Goal: Task Accomplishment & Management: Use online tool/utility

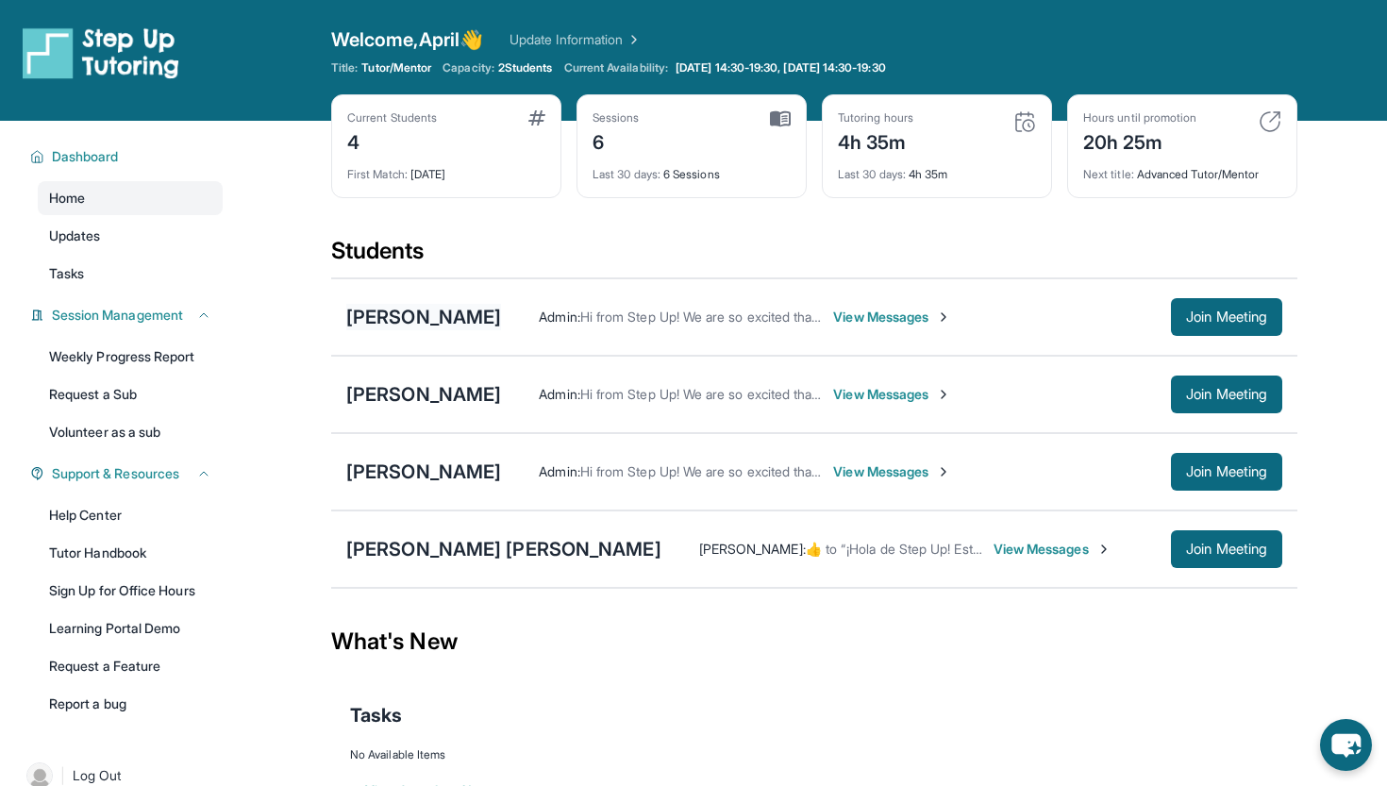
click at [501, 312] on div "[PERSON_NAME]" at bounding box center [423, 317] width 155 height 26
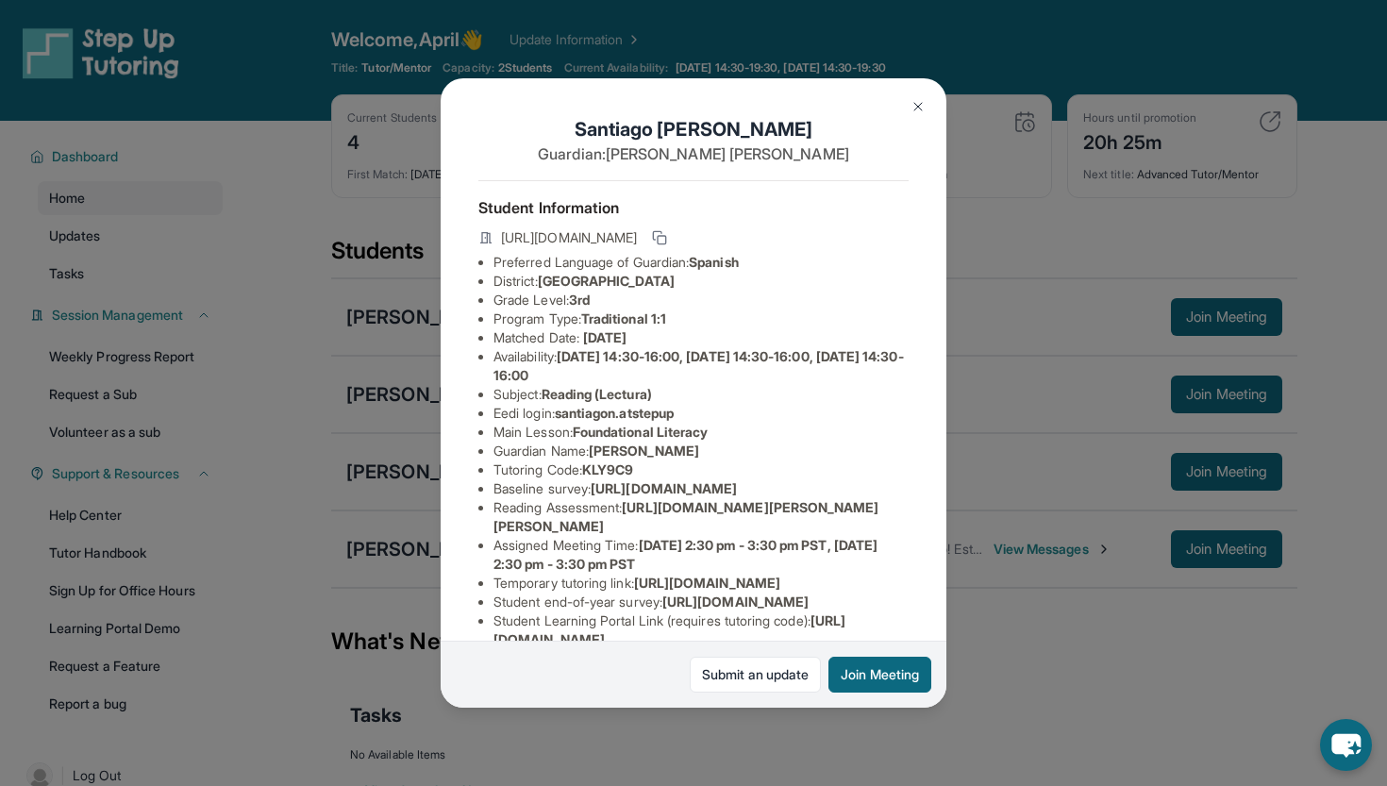
click at [915, 109] on img at bounding box center [917, 106] width 15 height 15
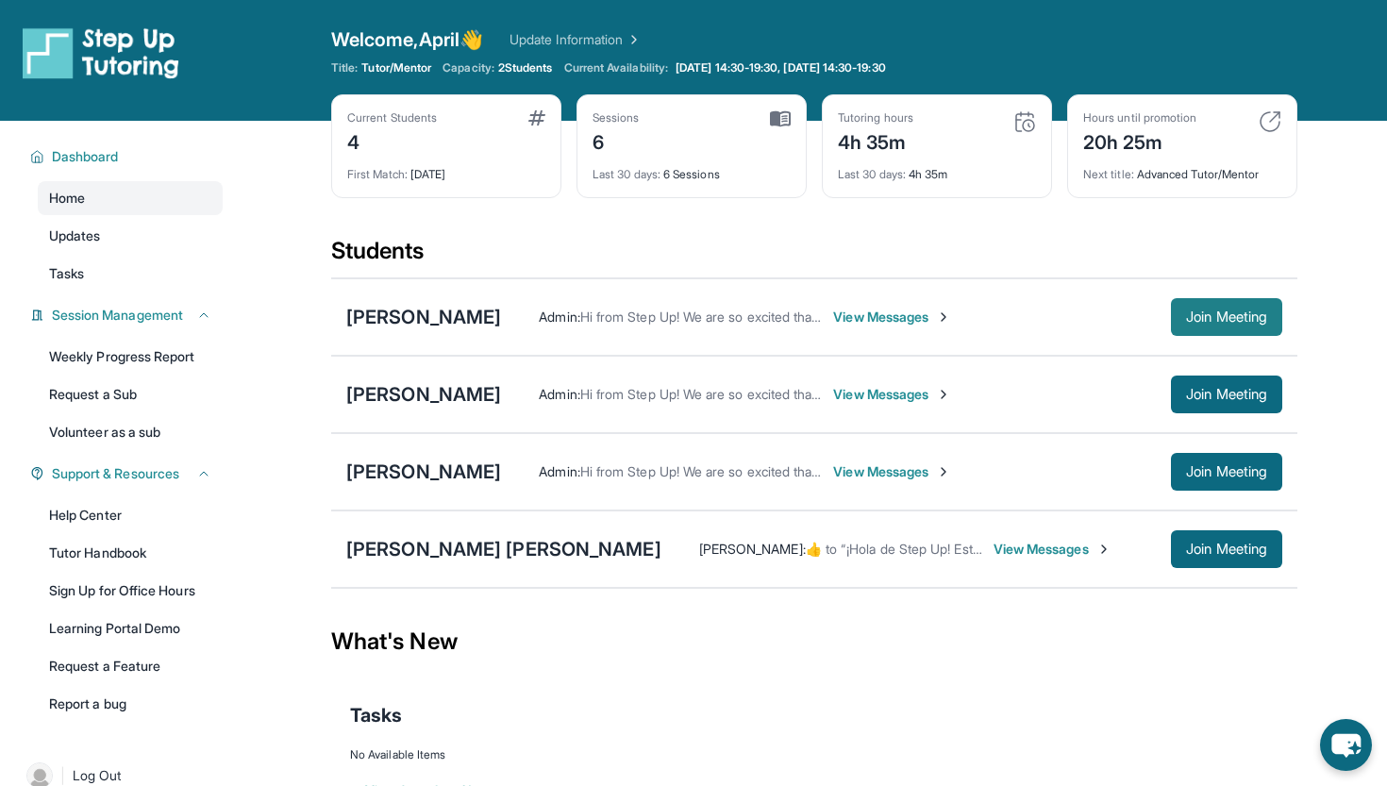
click at [1229, 318] on span "Join Meeting" at bounding box center [1226, 316] width 81 height 11
click at [444, 385] on div "[PERSON_NAME]" at bounding box center [423, 394] width 155 height 26
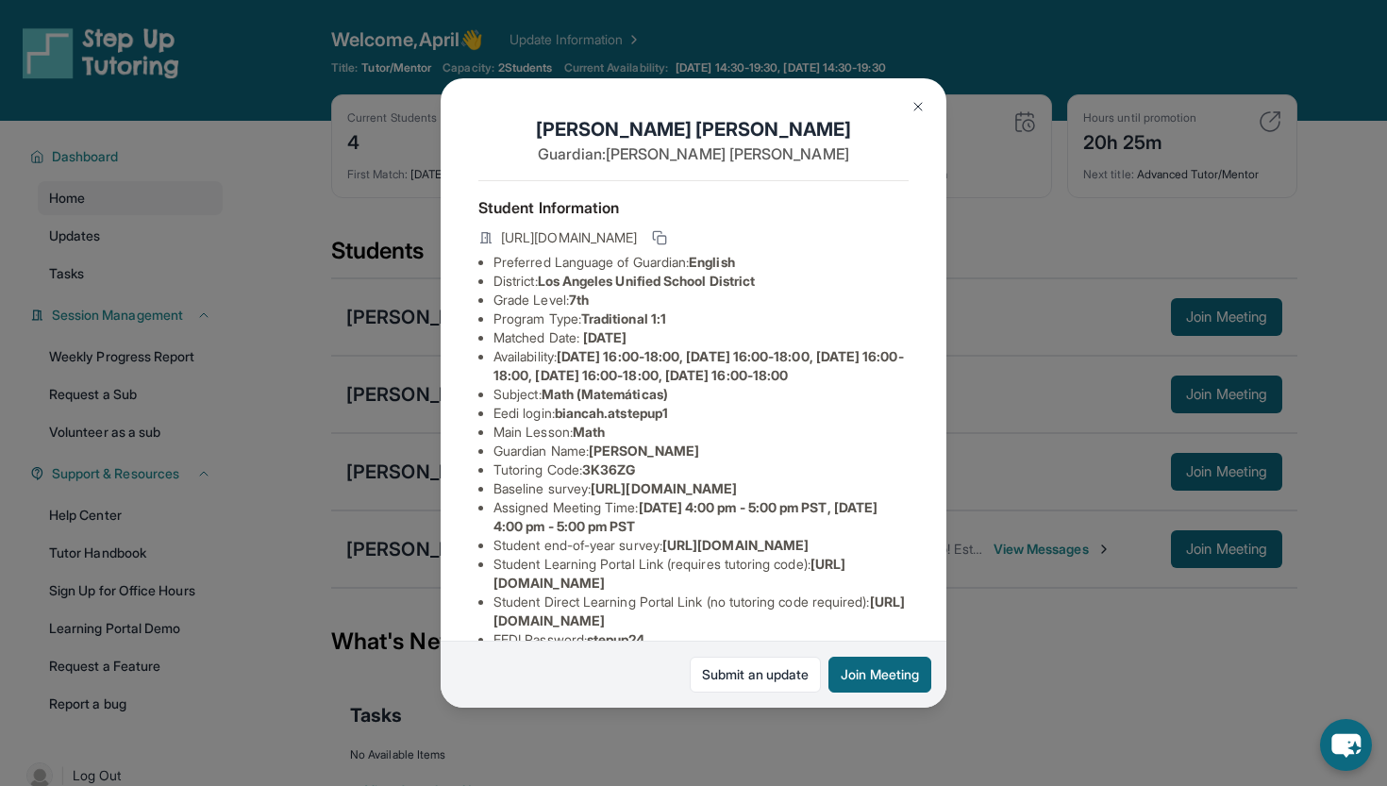
click at [921, 107] on img at bounding box center [917, 106] width 15 height 15
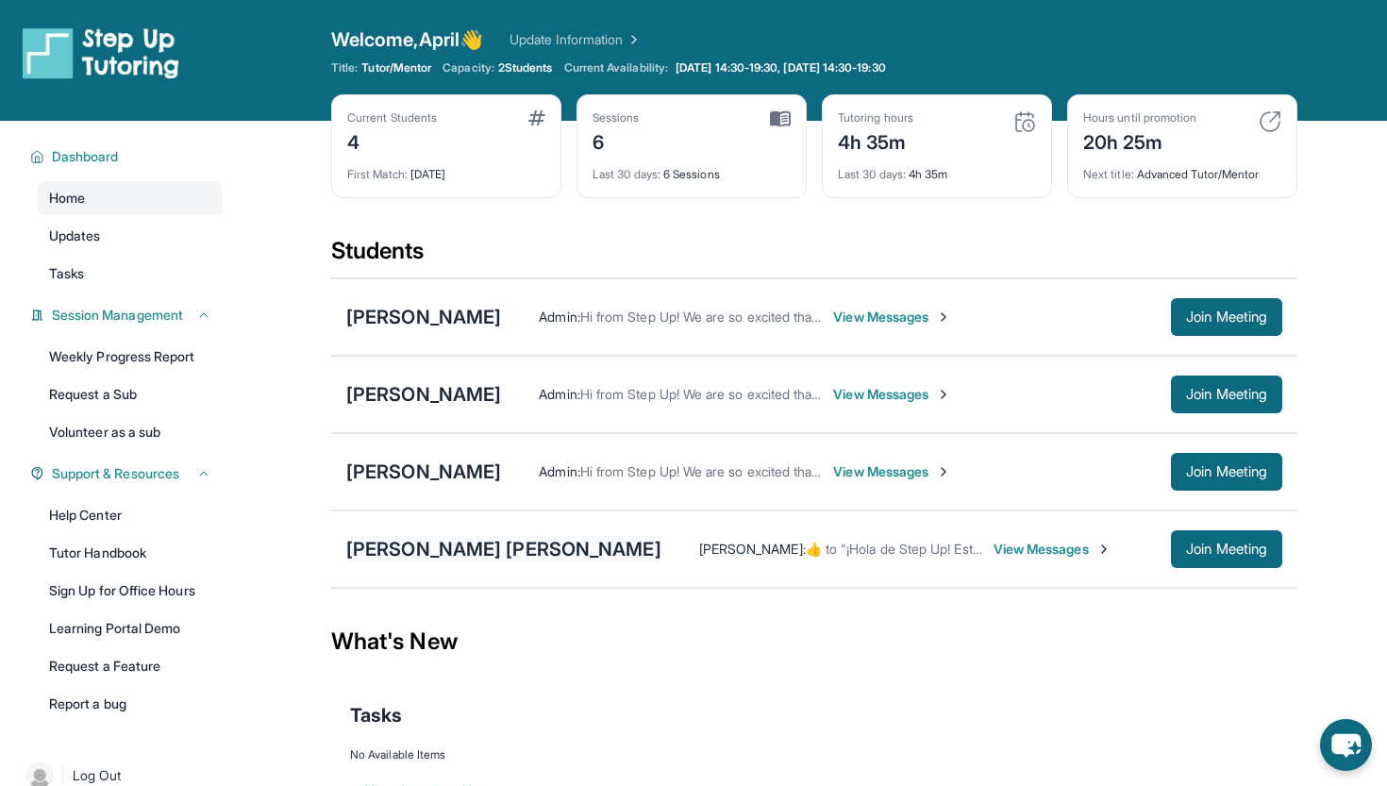
click at [436, 549] on div "[PERSON_NAME] [PERSON_NAME]" at bounding box center [503, 549] width 315 height 26
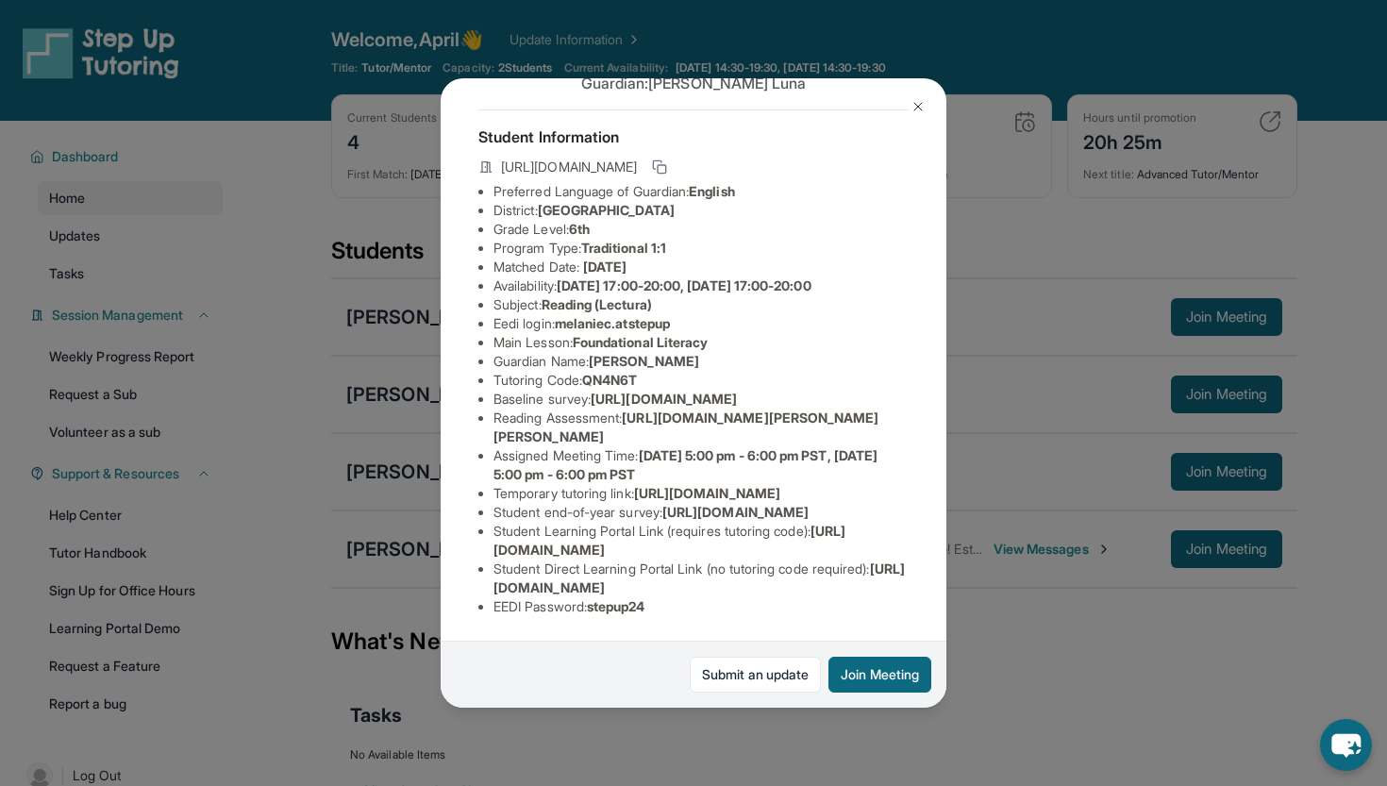
scroll to position [132, 0]
click at [916, 102] on img at bounding box center [917, 106] width 15 height 15
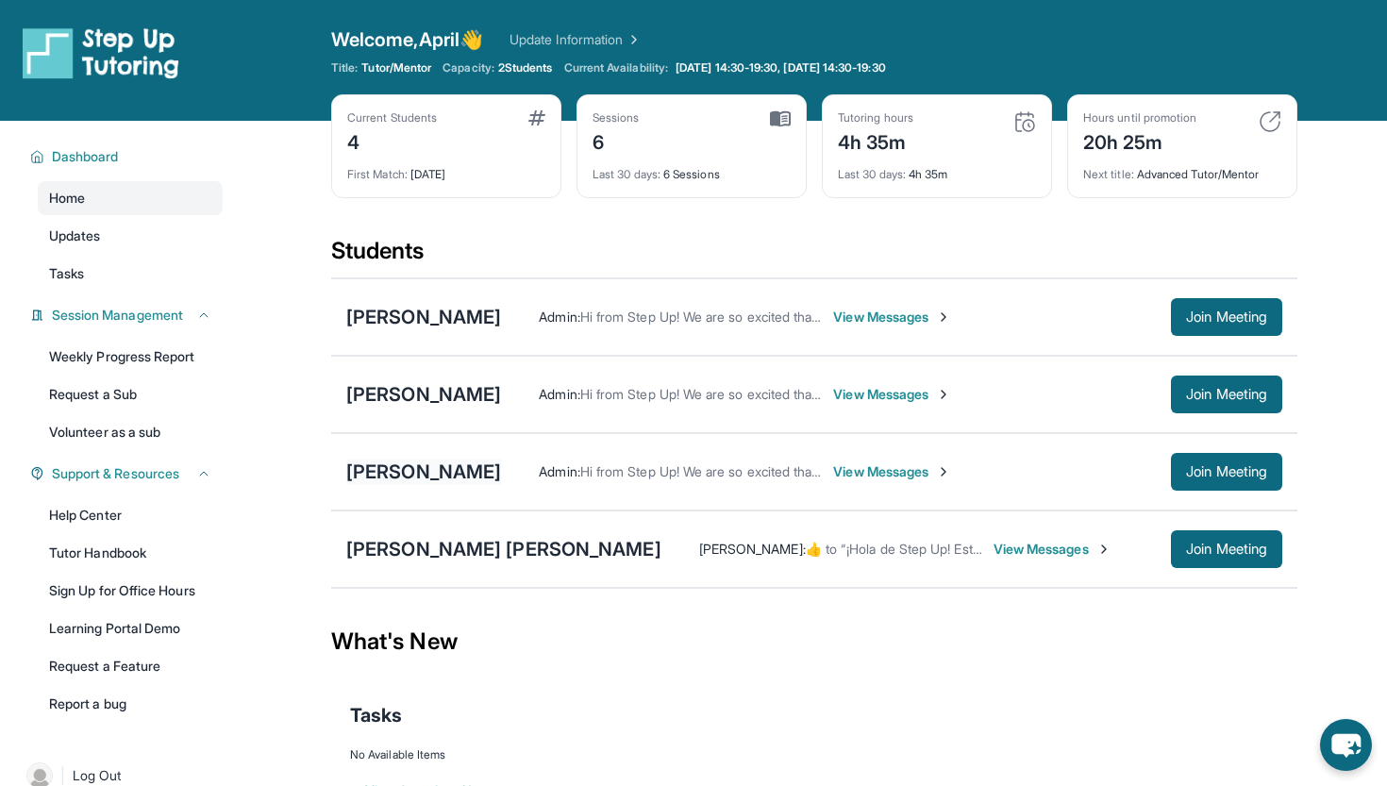
click at [440, 470] on div "[PERSON_NAME]" at bounding box center [423, 471] width 155 height 26
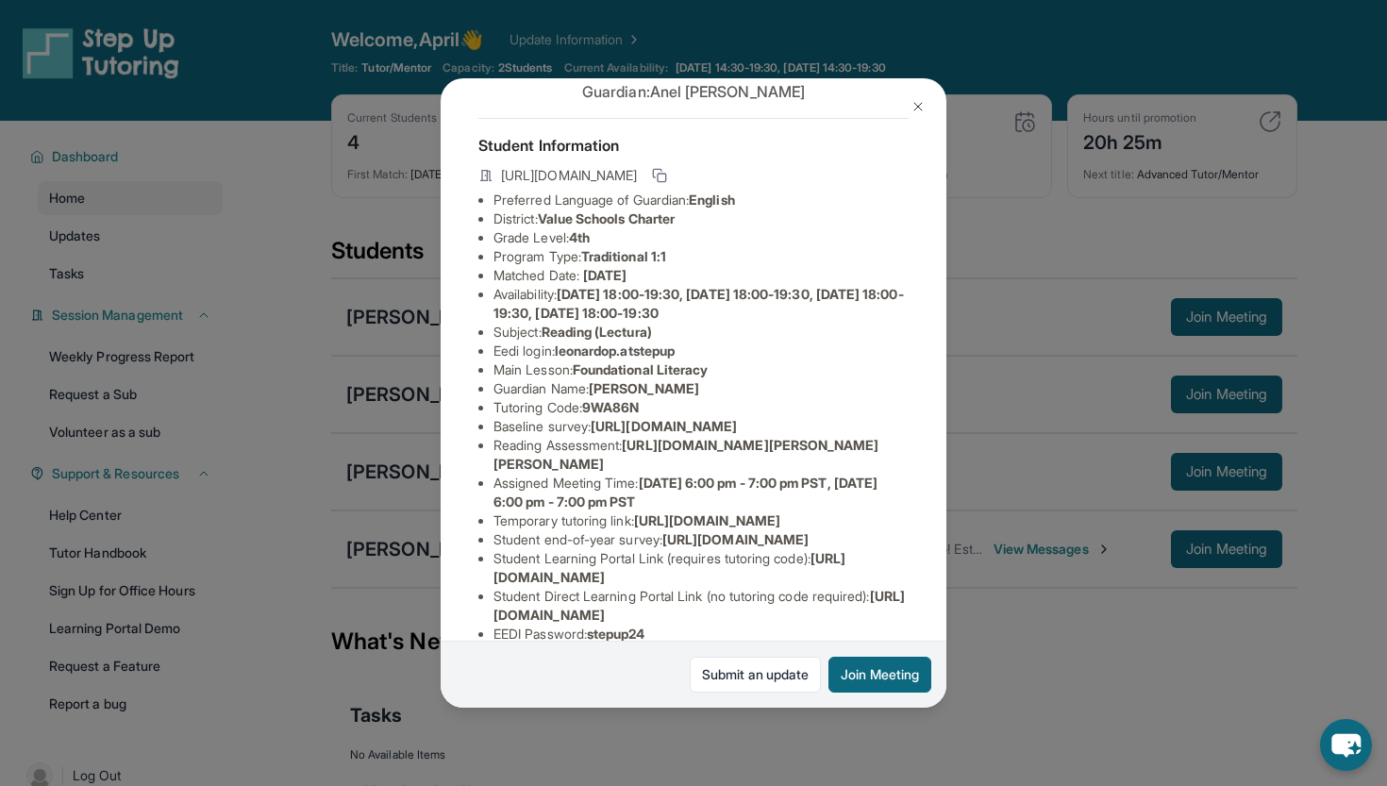
scroll to position [72, 0]
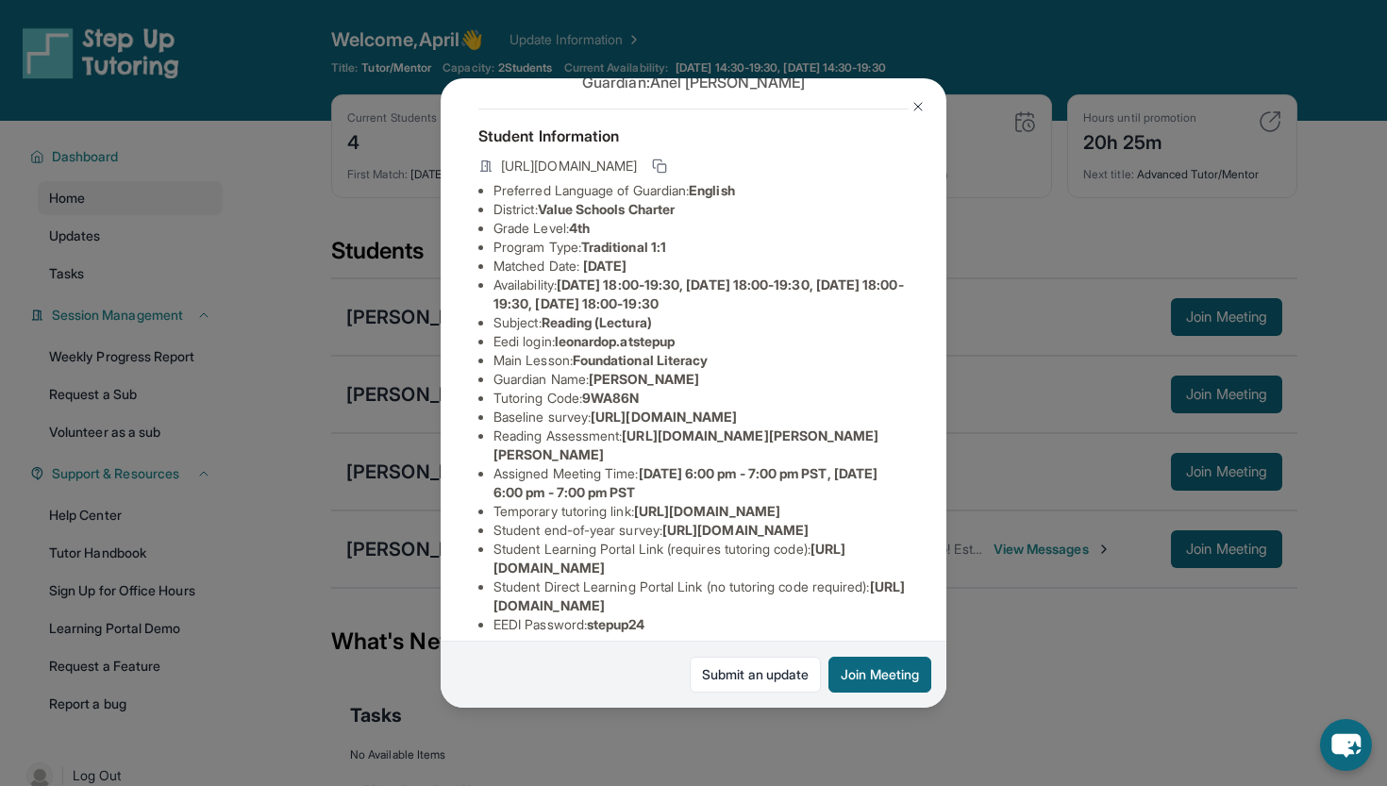
click at [922, 103] on img at bounding box center [917, 106] width 15 height 15
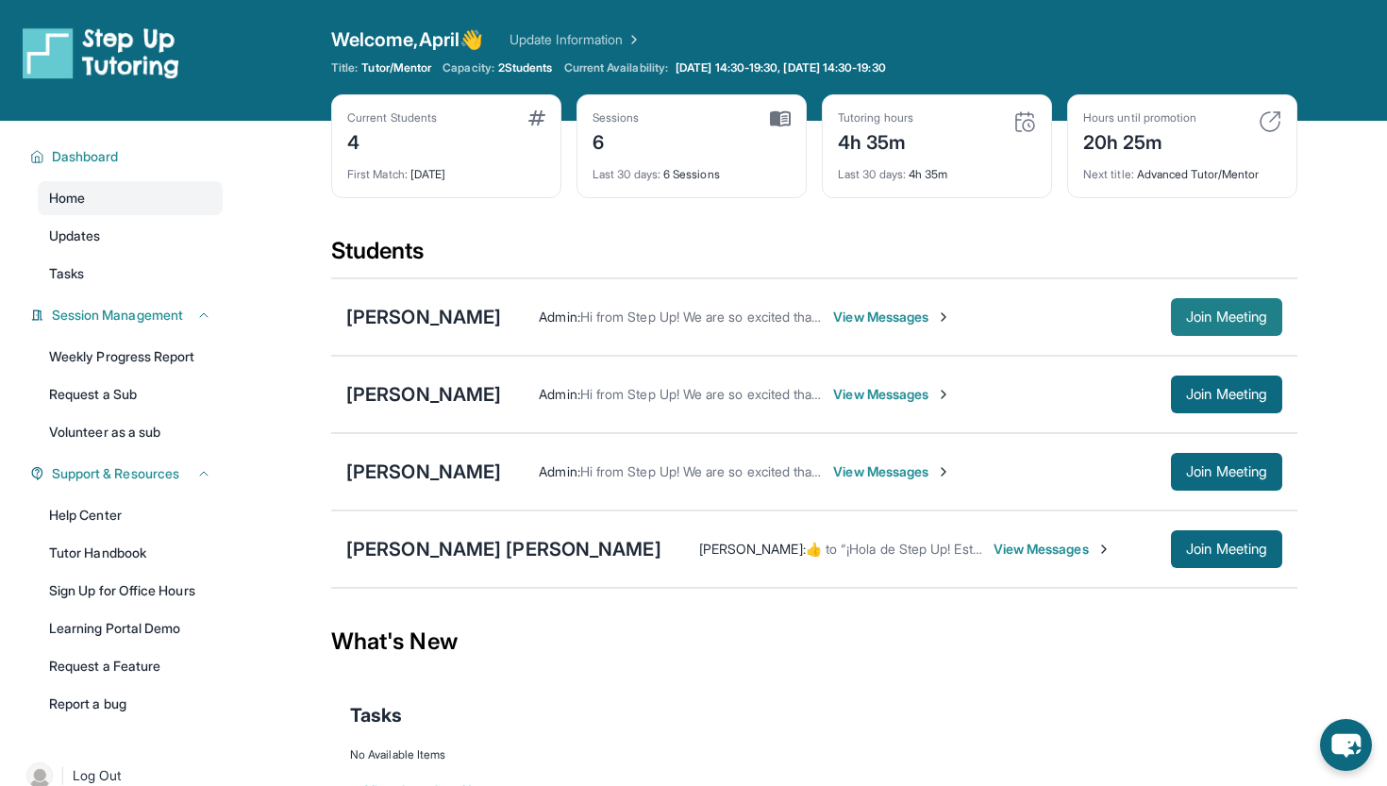
click at [1219, 313] on span "Join Meeting" at bounding box center [1226, 316] width 81 height 11
